Goal: Share content: Distribute website content to other platforms or users

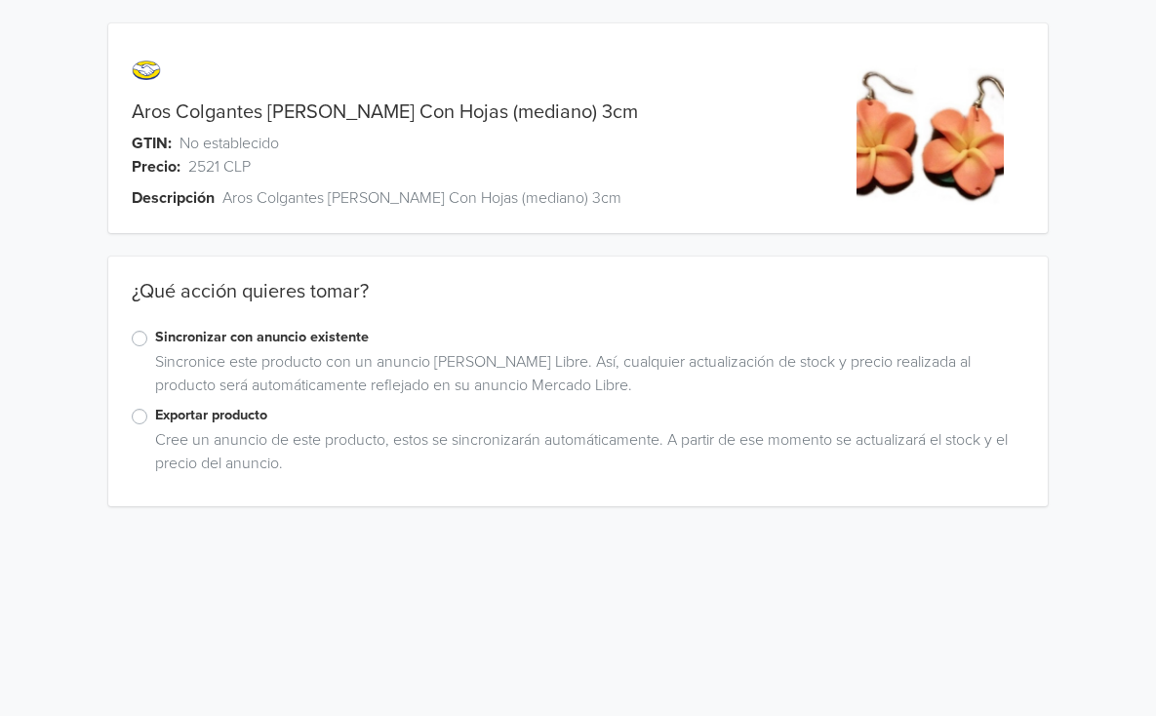
click at [155, 420] on label "Exportar producto" at bounding box center [589, 415] width 869 height 21
click at [0, 0] on input "Exportar producto" at bounding box center [0, 0] width 0 height 0
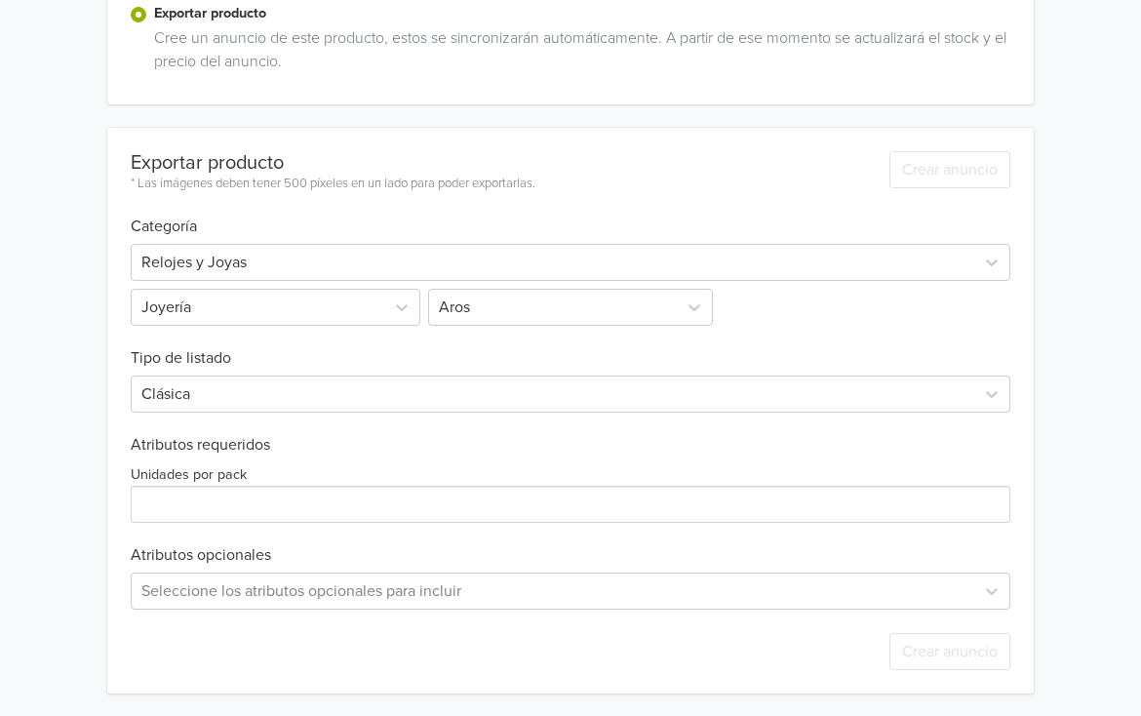
scroll to position [403, 0]
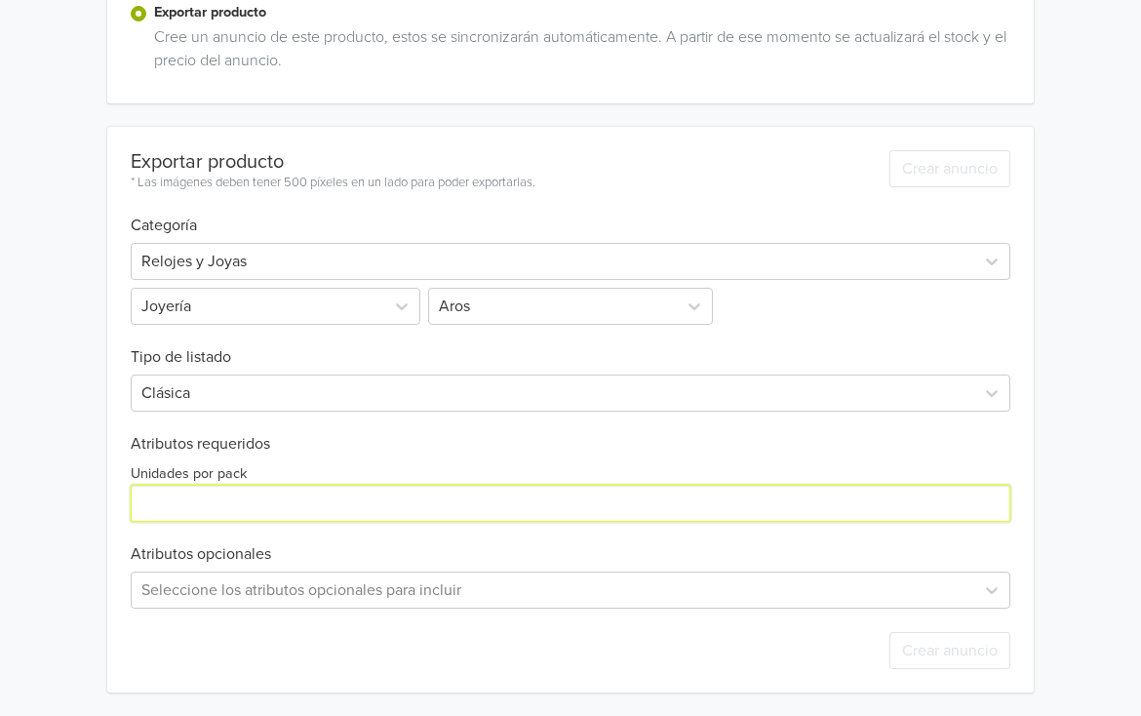
click at [262, 497] on input "Unidades por pack" at bounding box center [571, 503] width 880 height 37
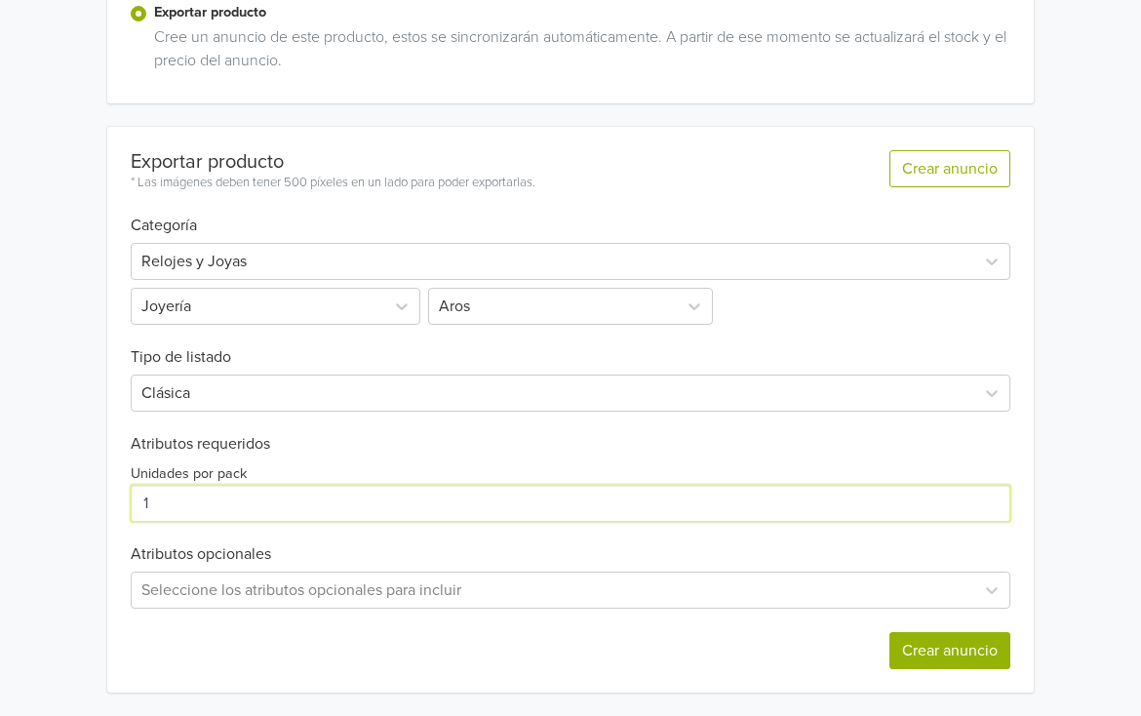
type input "1"
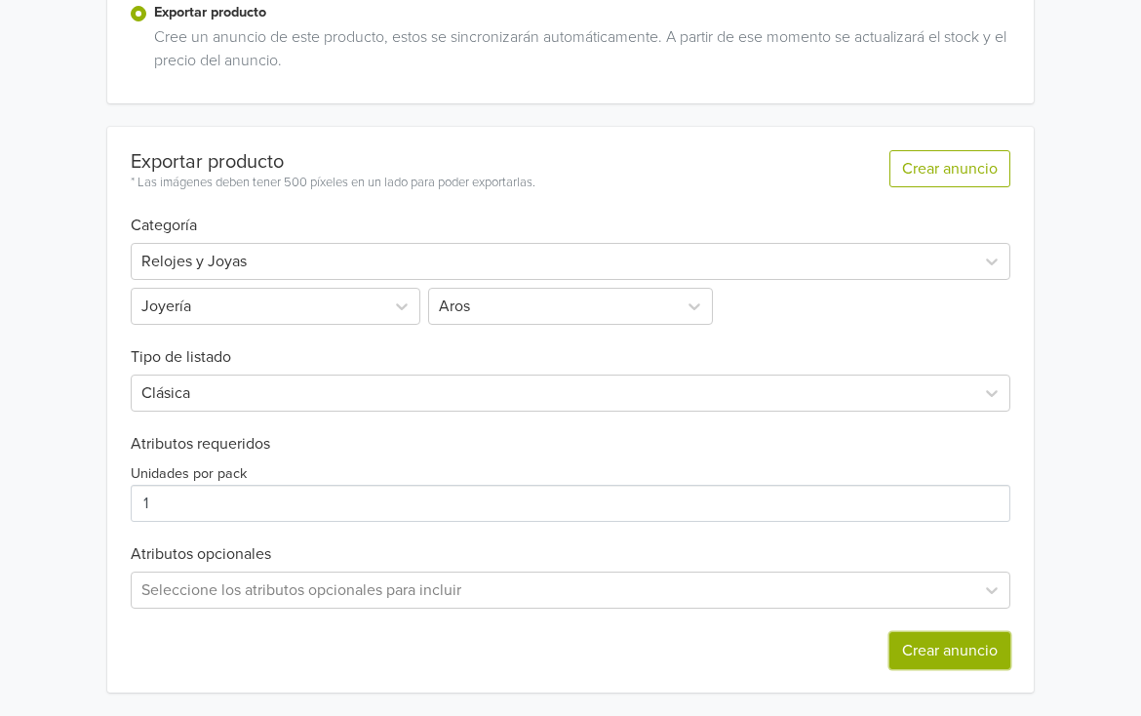
click at [923, 661] on button "Crear anuncio" at bounding box center [949, 650] width 121 height 37
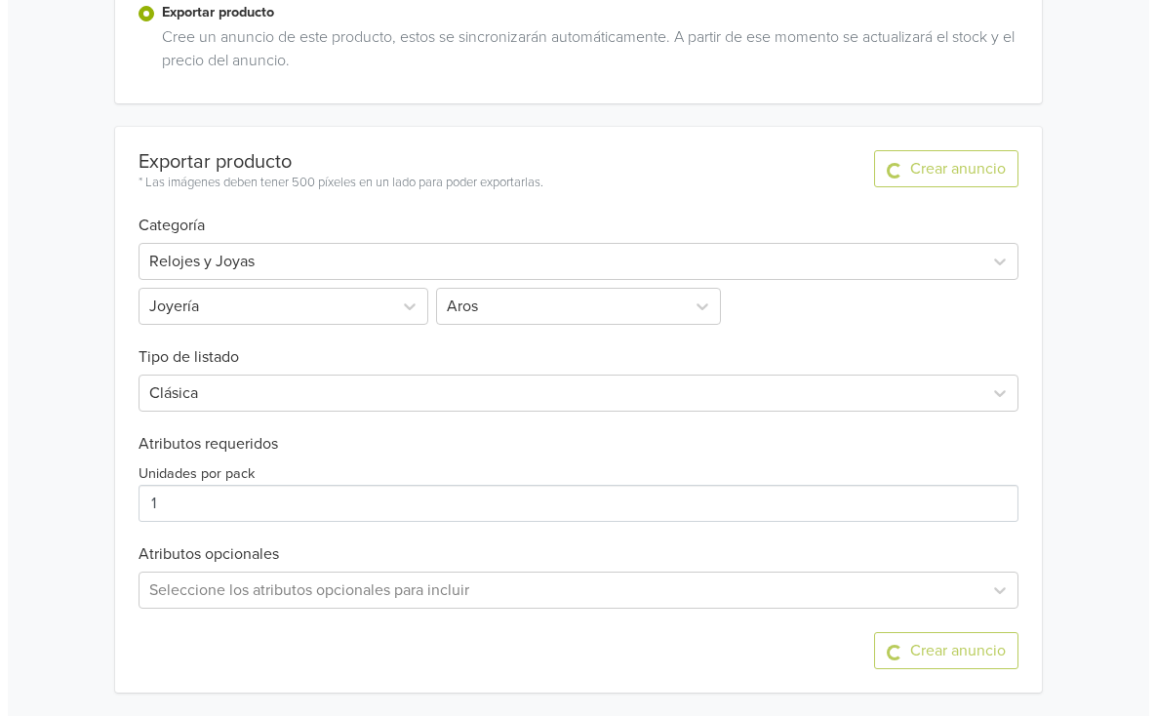
scroll to position [0, 0]
